Goal: Communication & Community: Connect with others

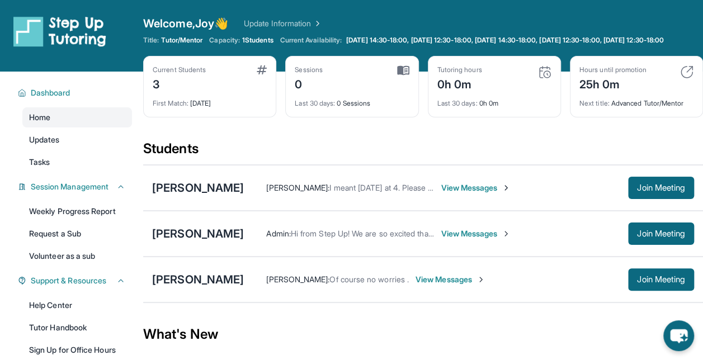
click at [485, 285] on span "View Messages" at bounding box center [450, 279] width 70 height 11
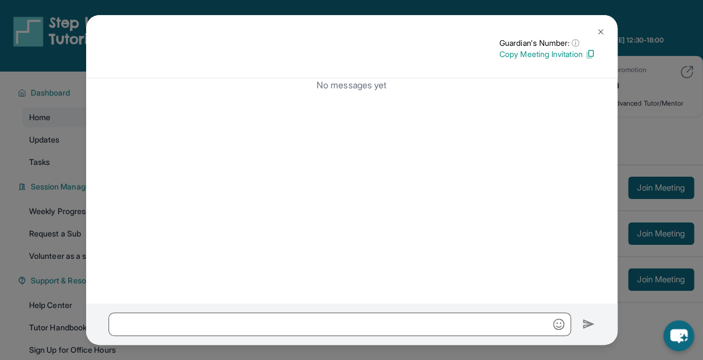
click at [600, 35] on img at bounding box center [600, 31] width 9 height 9
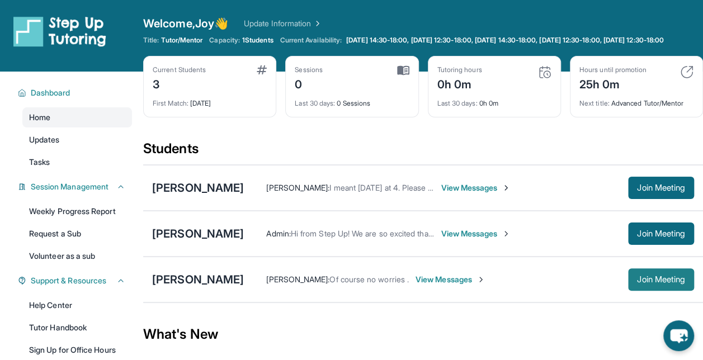
click at [631, 285] on button "Join Meeting" at bounding box center [661, 279] width 66 height 22
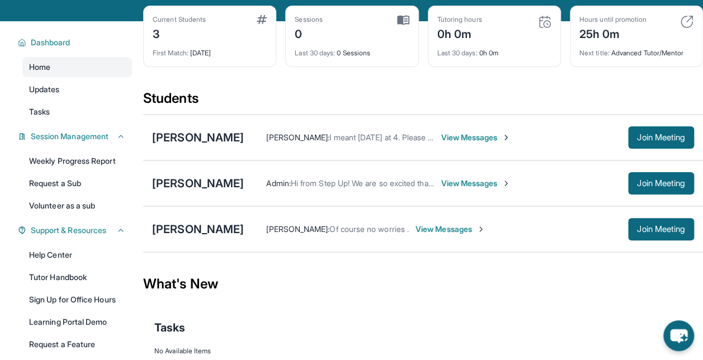
drag, startPoint x: 651, startPoint y: 242, endPoint x: 574, endPoint y: 261, distance: 79.5
click at [574, 259] on section "Students [PERSON_NAME] [PERSON_NAME] : I meant [DATE] at 4. Please let me know …" at bounding box center [423, 174] width 560 height 170
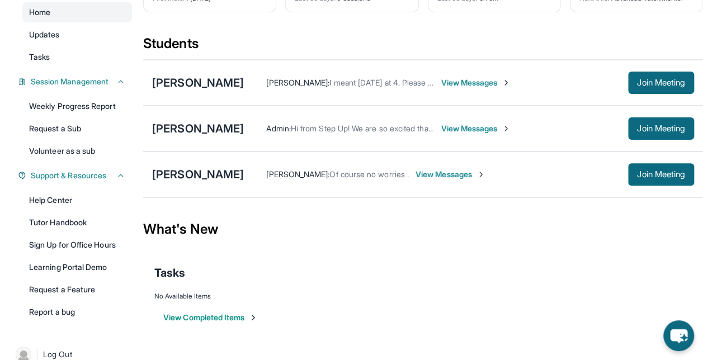
scroll to position [106, 0]
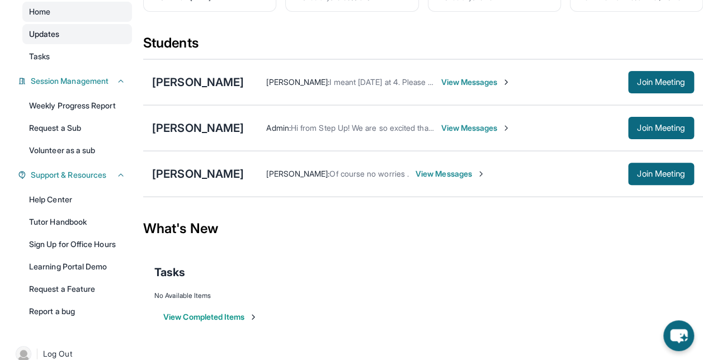
click at [103, 44] on link "Updates" at bounding box center [77, 34] width 110 height 20
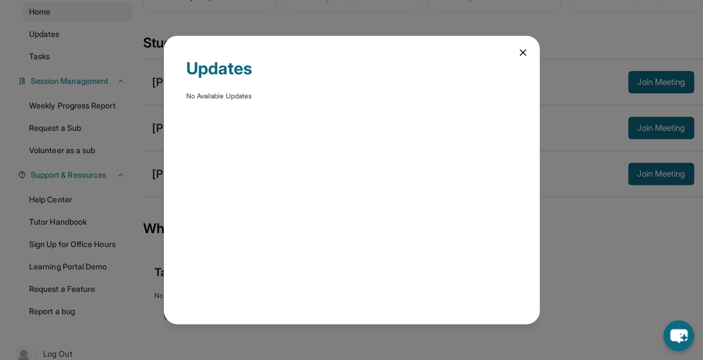
click at [520, 55] on icon at bounding box center [523, 53] width 6 height 6
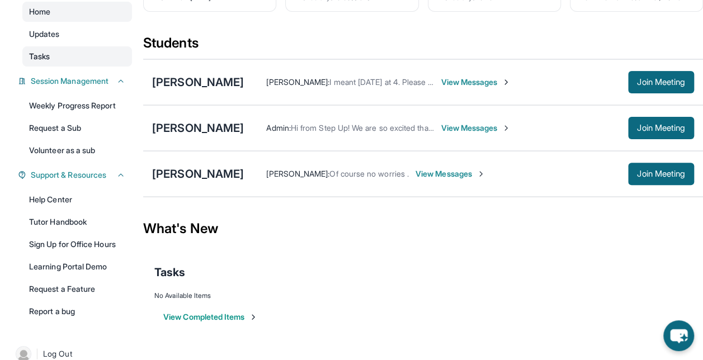
click at [89, 64] on link "Tasks" at bounding box center [77, 56] width 110 height 20
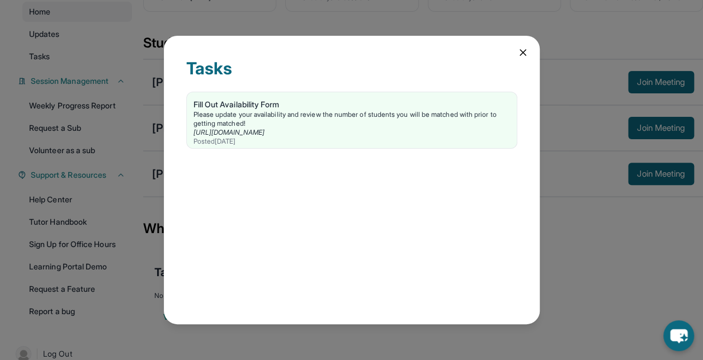
click at [518, 50] on icon at bounding box center [522, 52] width 11 height 11
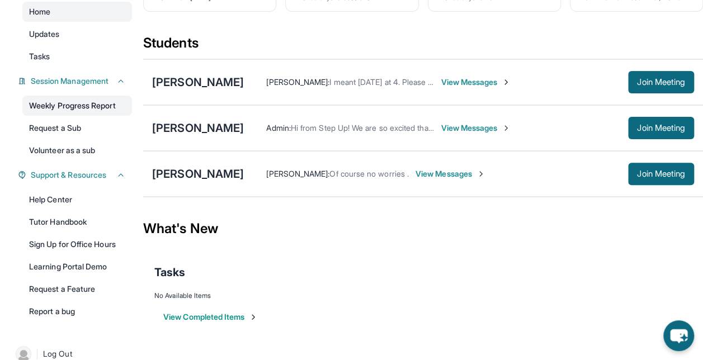
click at [106, 111] on link "Weekly Progress Report" at bounding box center [77, 106] width 110 height 20
click at [673, 177] on span "Join Meeting" at bounding box center [661, 174] width 48 height 7
click at [642, 125] on button "Join Meeting" at bounding box center [661, 128] width 66 height 22
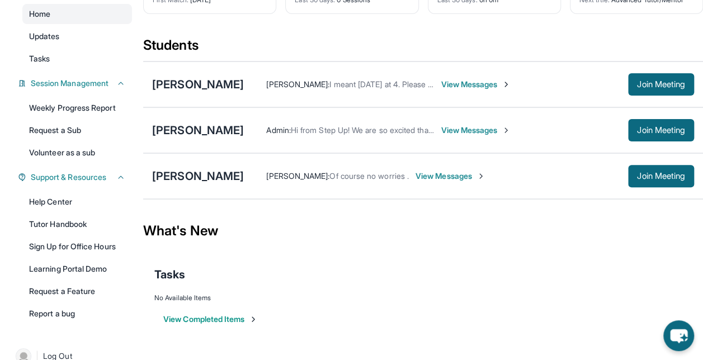
scroll to position [125, 0]
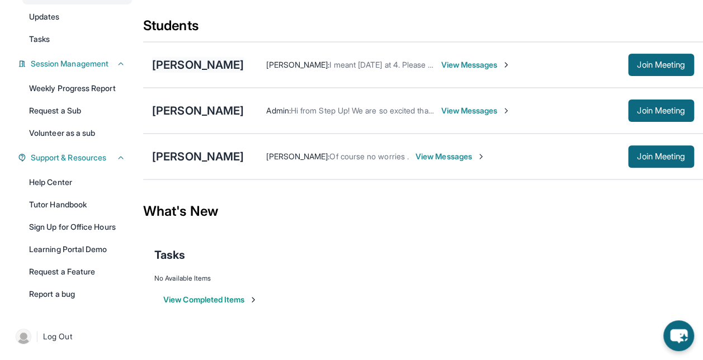
click at [204, 73] on div "[PERSON_NAME]" at bounding box center [198, 65] width 92 height 16
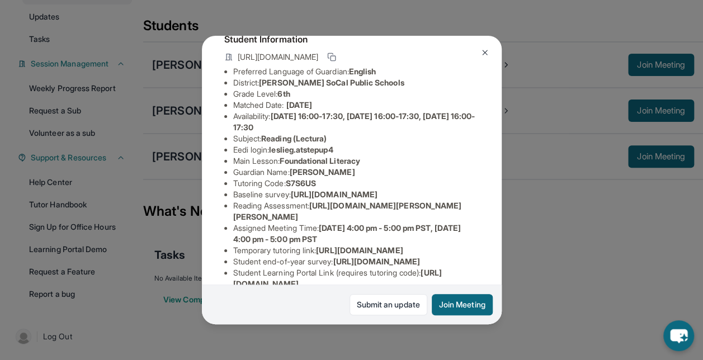
scroll to position [0, 0]
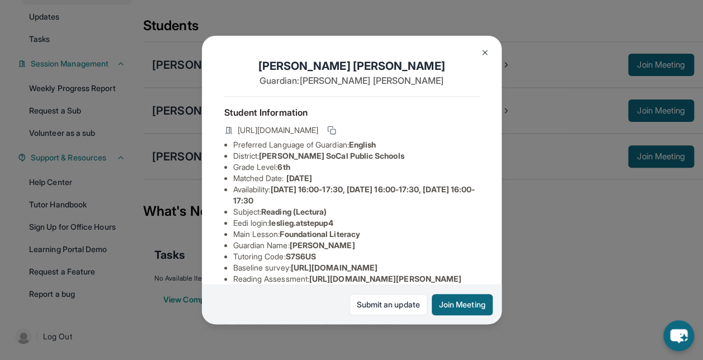
click at [487, 57] on button at bounding box center [485, 52] width 22 height 22
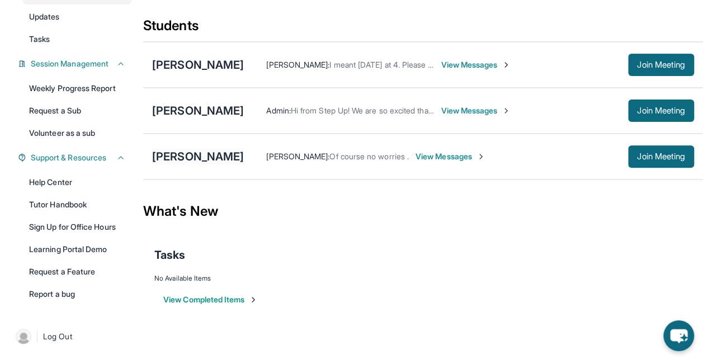
click at [244, 162] on div "[PERSON_NAME]" at bounding box center [198, 157] width 92 height 16
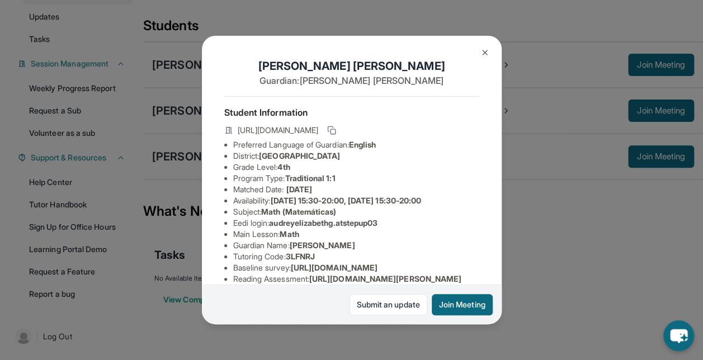
scroll to position [7, 0]
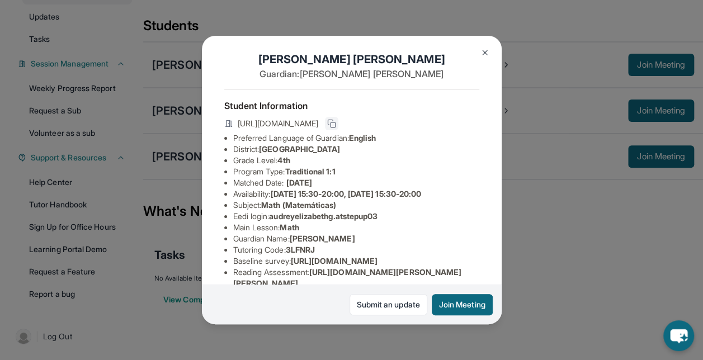
click at [333, 125] on icon at bounding box center [330, 122] width 5 height 5
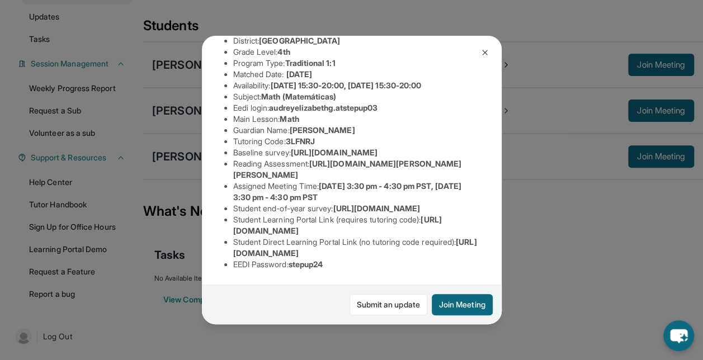
scroll to position [221, 0]
click at [558, 231] on div "[PERSON_NAME] Guardian: [PERSON_NAME] Student Information [URL][DOMAIN_NAME] Pr…" at bounding box center [351, 180] width 703 height 360
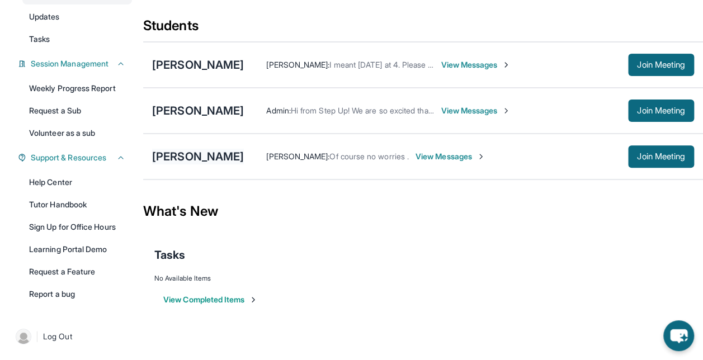
click at [221, 161] on div "[PERSON_NAME]" at bounding box center [198, 157] width 92 height 16
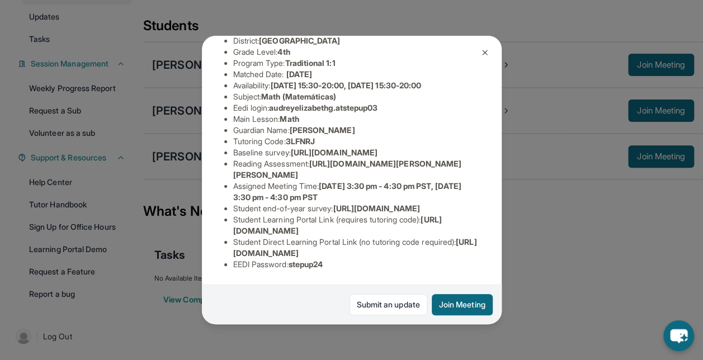
click at [371, 148] on span "[URL][DOMAIN_NAME]" at bounding box center [334, 153] width 87 height 10
drag, startPoint x: 371, startPoint y: 67, endPoint x: 353, endPoint y: 117, distance: 53.9
click at [353, 159] on span "[URL][DOMAIN_NAME][PERSON_NAME][PERSON_NAME]" at bounding box center [347, 169] width 229 height 21
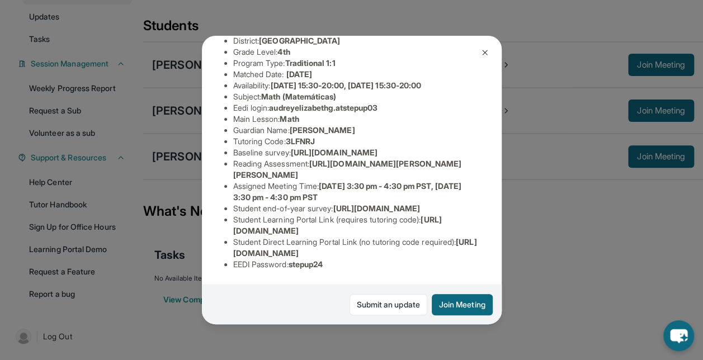
click at [490, 50] on button at bounding box center [485, 52] width 22 height 22
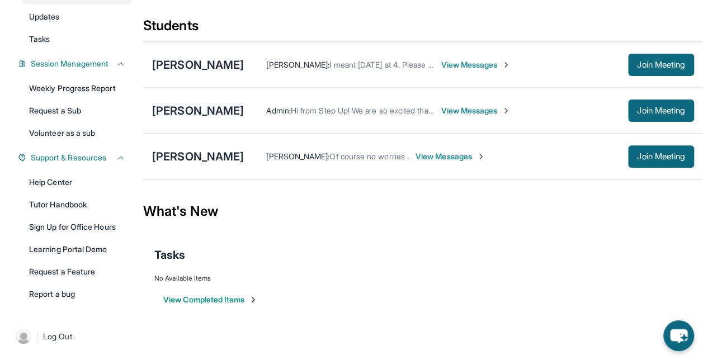
click at [184, 117] on div "[PERSON_NAME]" at bounding box center [198, 111] width 92 height 16
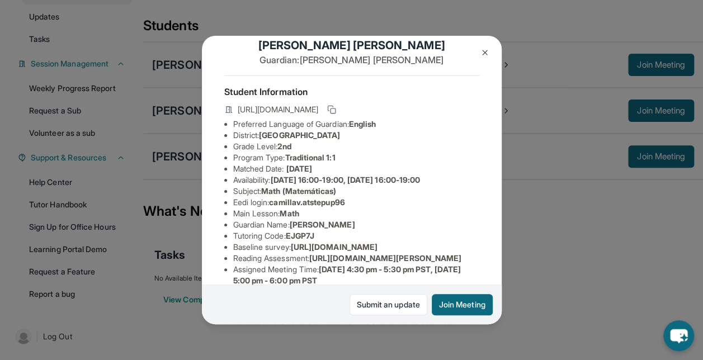
scroll to position [0, 0]
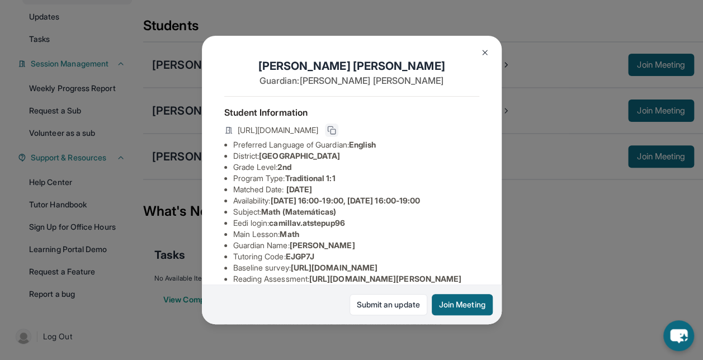
click at [335, 133] on rect at bounding box center [332, 131] width 5 height 5
click at [486, 54] on img at bounding box center [484, 52] width 9 height 9
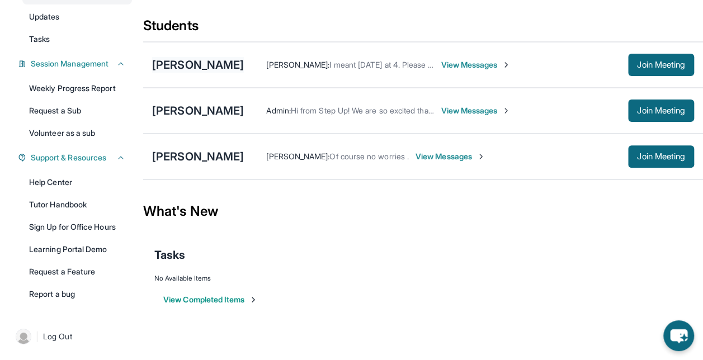
click at [209, 70] on div "[PERSON_NAME]" at bounding box center [198, 65] width 92 height 16
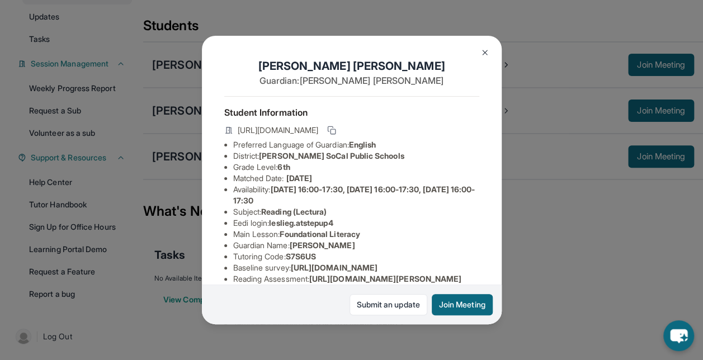
click at [484, 49] on img at bounding box center [484, 52] width 9 height 9
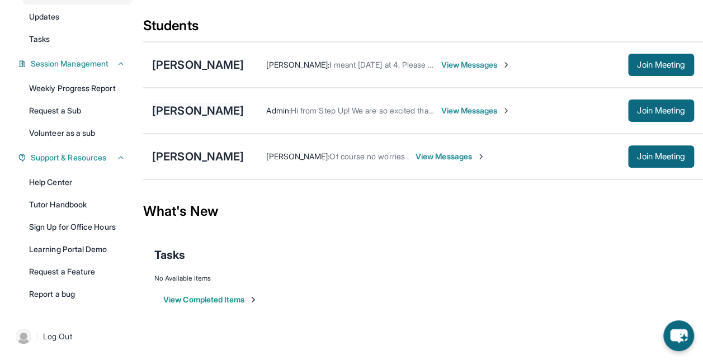
click at [210, 119] on div "[PERSON_NAME]" at bounding box center [198, 111] width 92 height 16
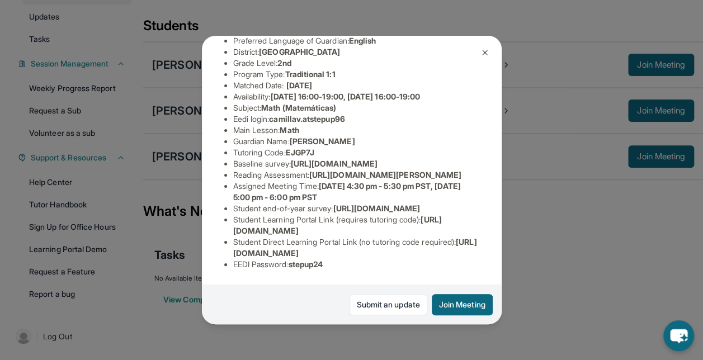
scroll to position [132, 0]
click at [484, 55] on img at bounding box center [484, 52] width 9 height 9
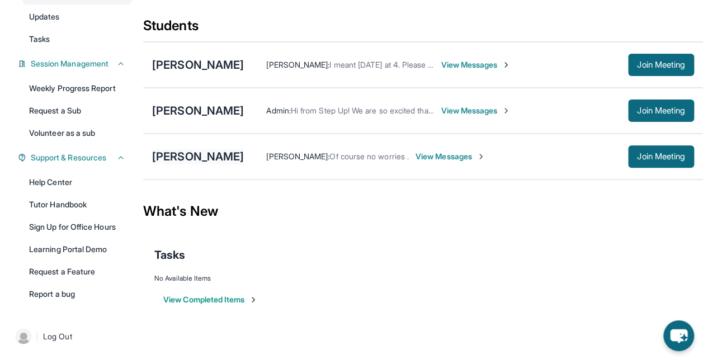
click at [224, 158] on div "[PERSON_NAME]" at bounding box center [198, 157] width 92 height 16
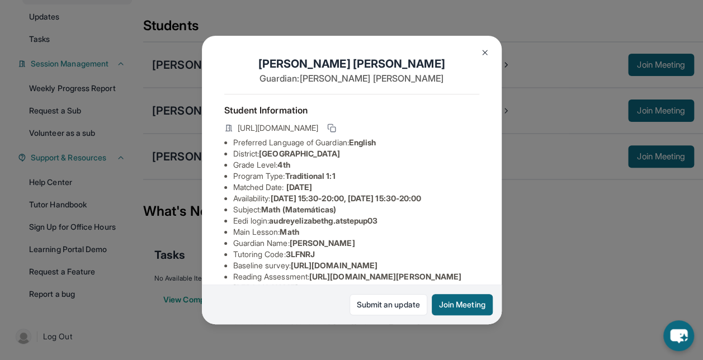
scroll to position [0, 0]
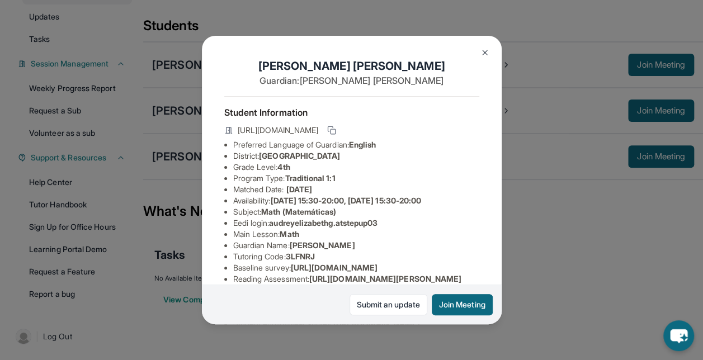
click at [486, 50] on img at bounding box center [484, 52] width 9 height 9
